Goal: Transaction & Acquisition: Purchase product/service

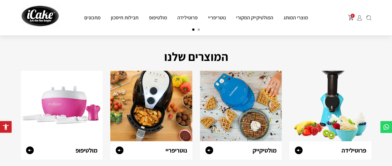
scroll to position [206, 0]
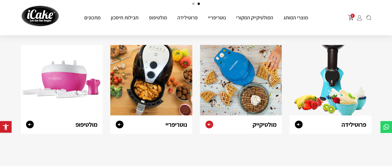
click at [265, 125] on link "מולטיקייק" at bounding box center [265, 124] width 24 height 8
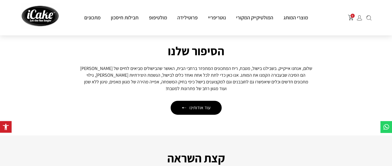
scroll to position [593, 0]
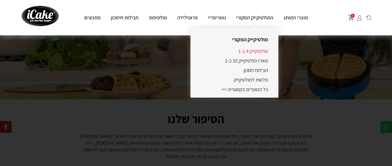
click at [260, 50] on link "מולטיקייק 4 ב-1" at bounding box center [253, 51] width 30 height 7
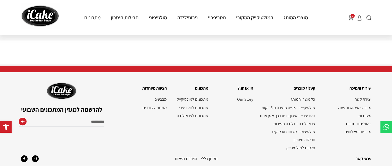
scroll to position [1231, 0]
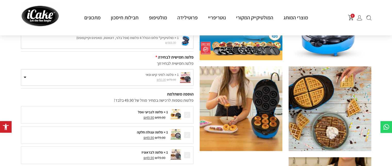
scroll to position [77, 0]
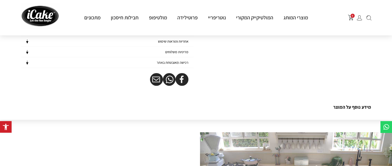
scroll to position [464, 0]
